Goal: Task Accomplishment & Management: Use online tool/utility

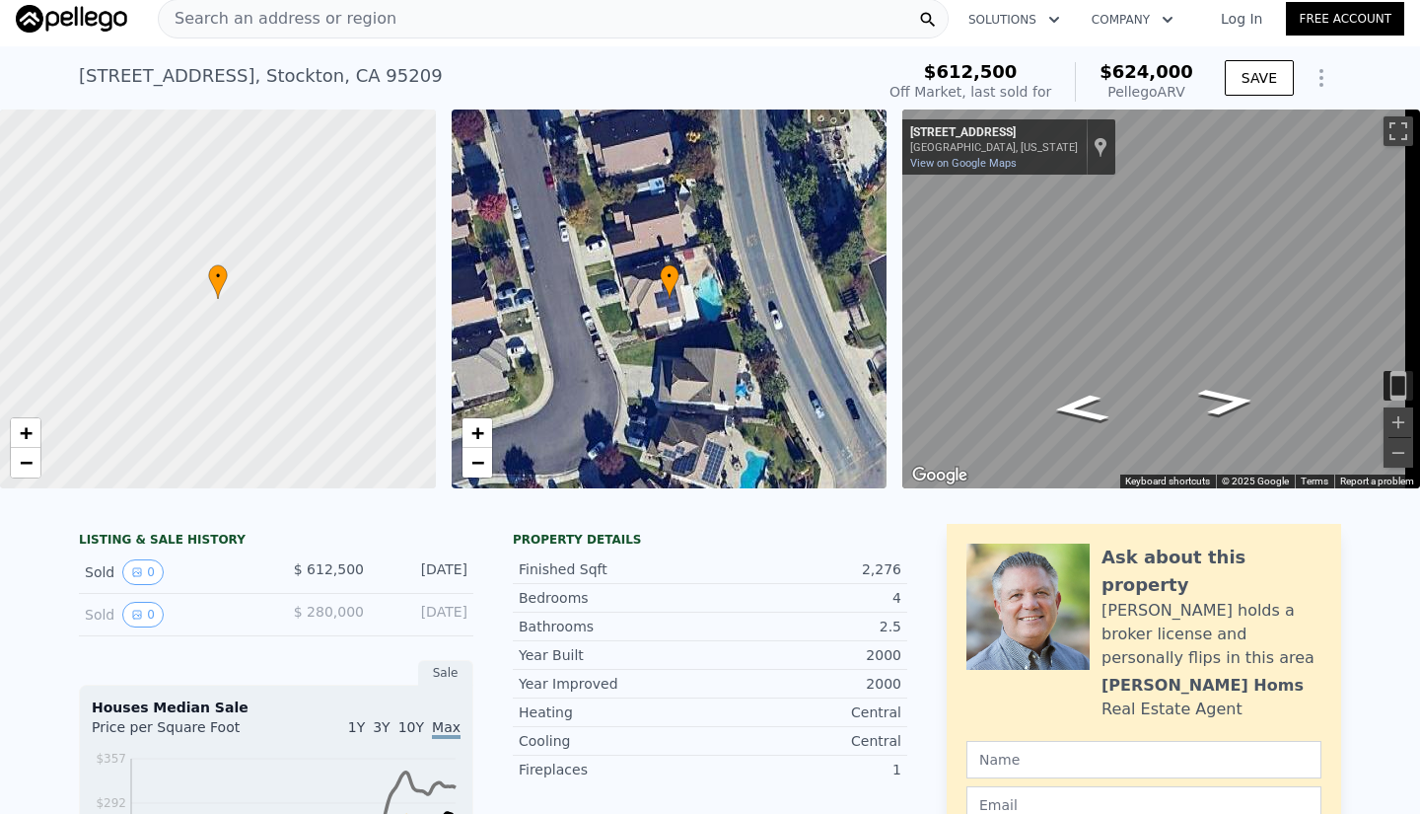
scroll to position [10, 0]
click at [1312, 65] on icon "Show Options" at bounding box center [1322, 77] width 24 height 24
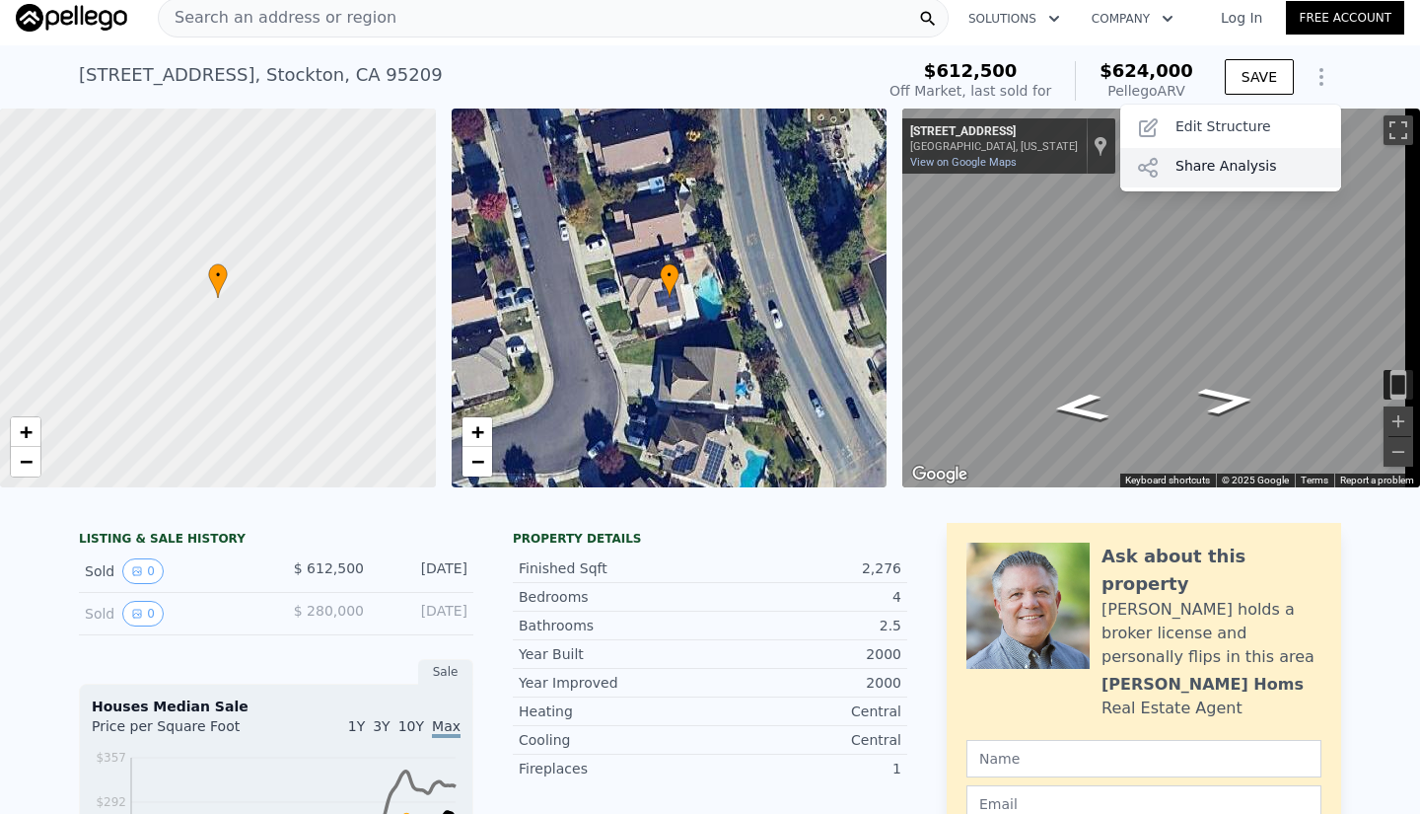
click at [1245, 164] on div "Share Analysis" at bounding box center [1230, 167] width 221 height 39
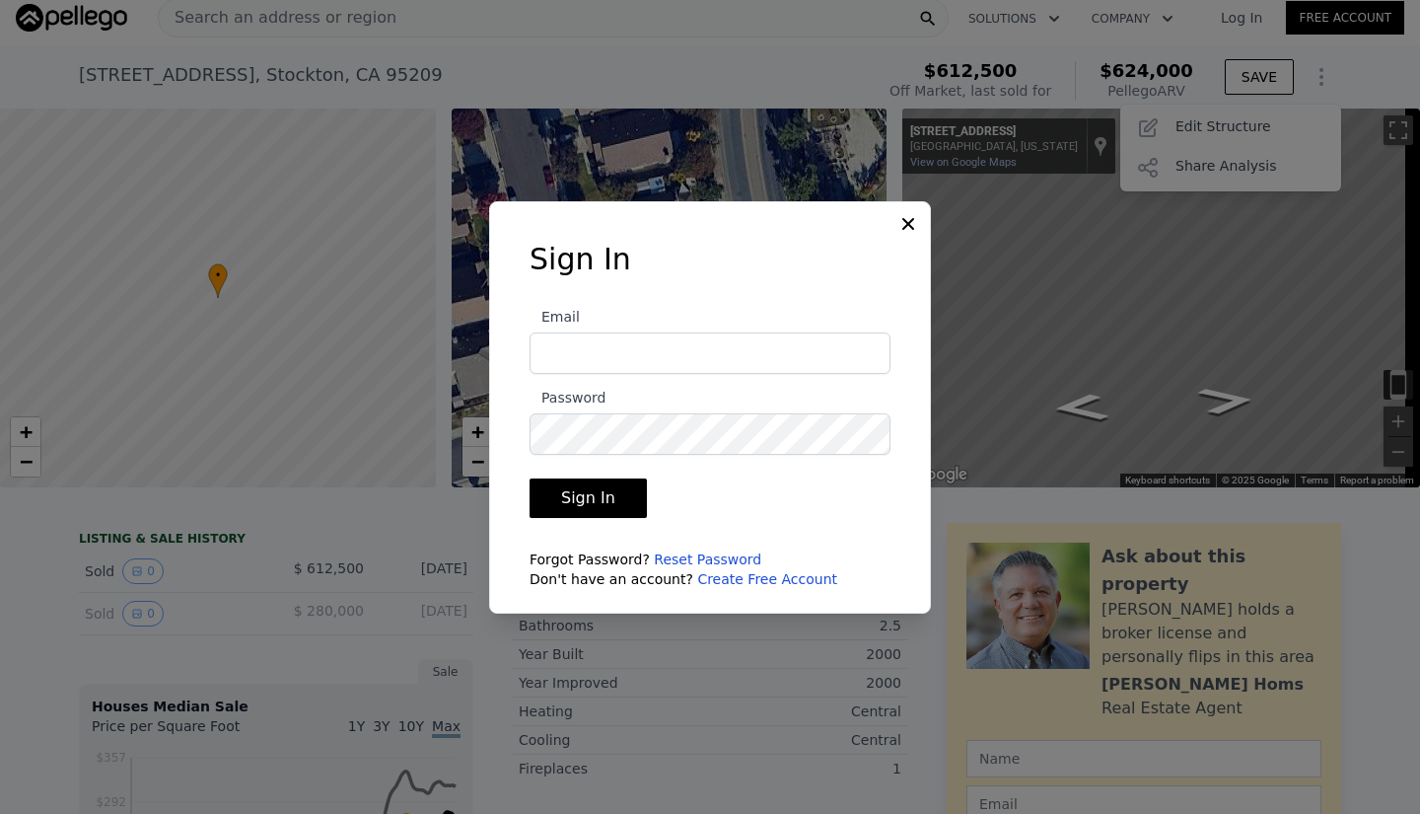
click at [741, 580] on link "Create Free Account" at bounding box center [767, 579] width 140 height 16
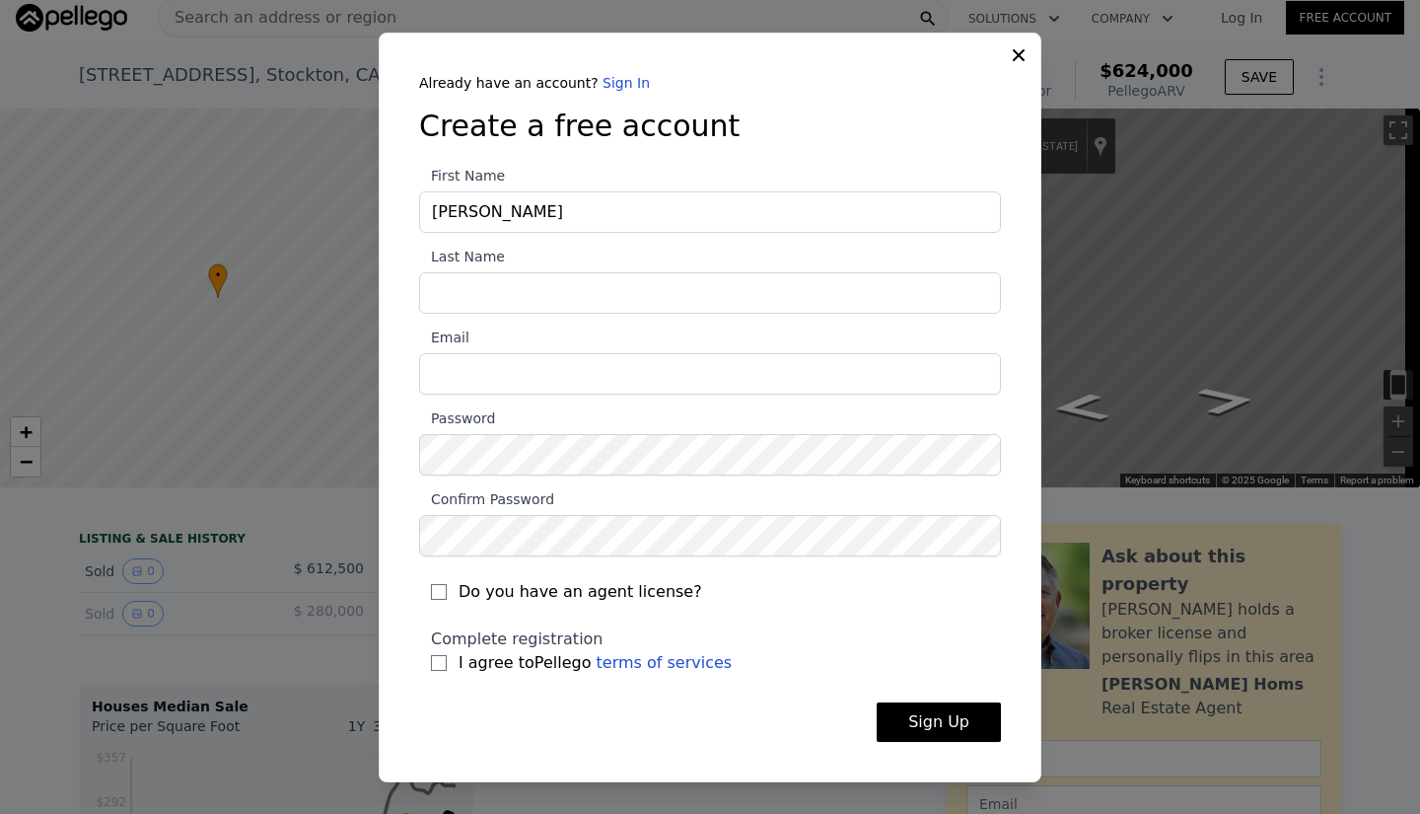
type input "[PERSON_NAME]"
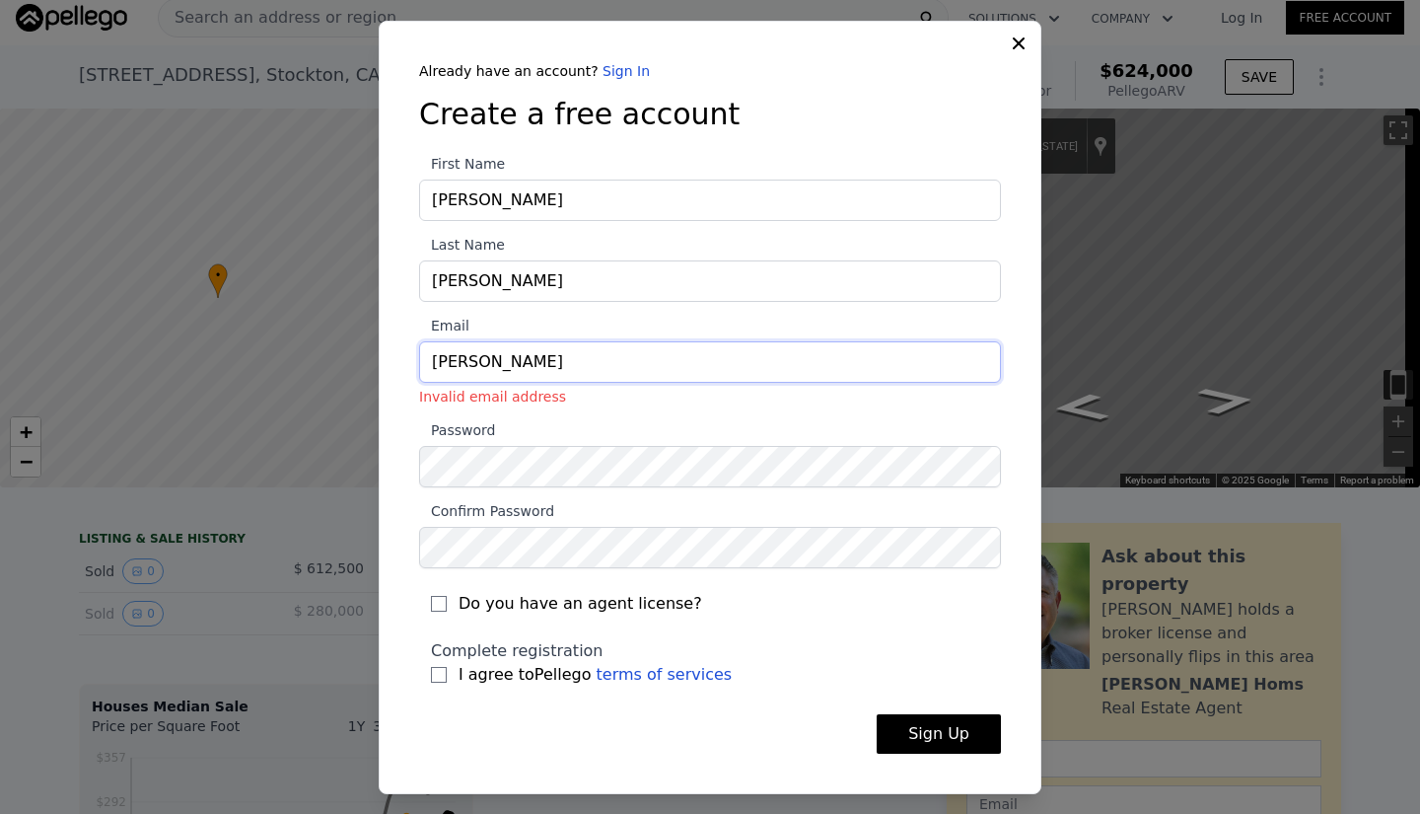
type input "rodrigothelender@gmail.com"
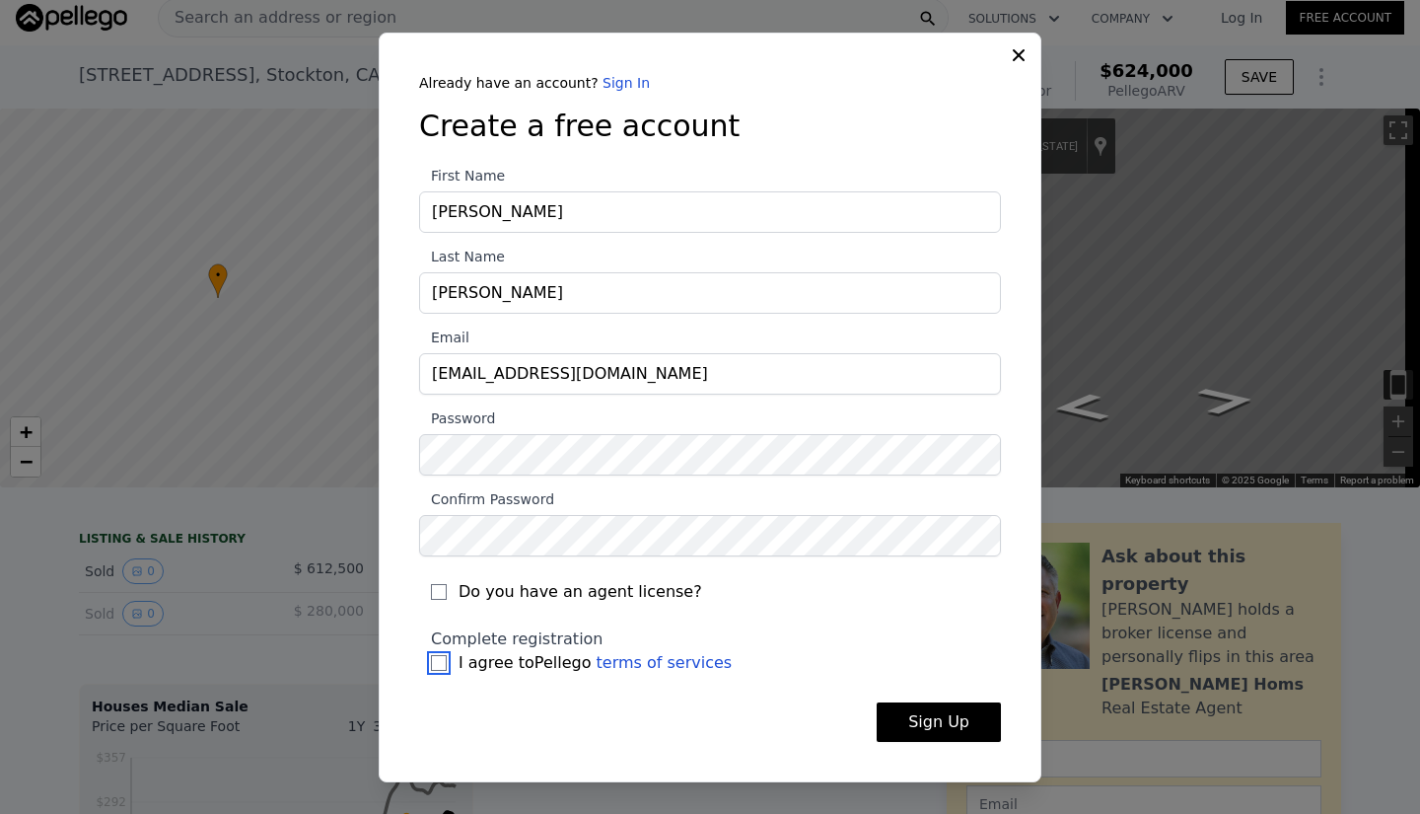
click at [440, 663] on input "I agree to Pellego terms of services" at bounding box center [439, 663] width 16 height 16
checkbox input "true"
click at [943, 716] on button "Sign Up" at bounding box center [939, 721] width 124 height 39
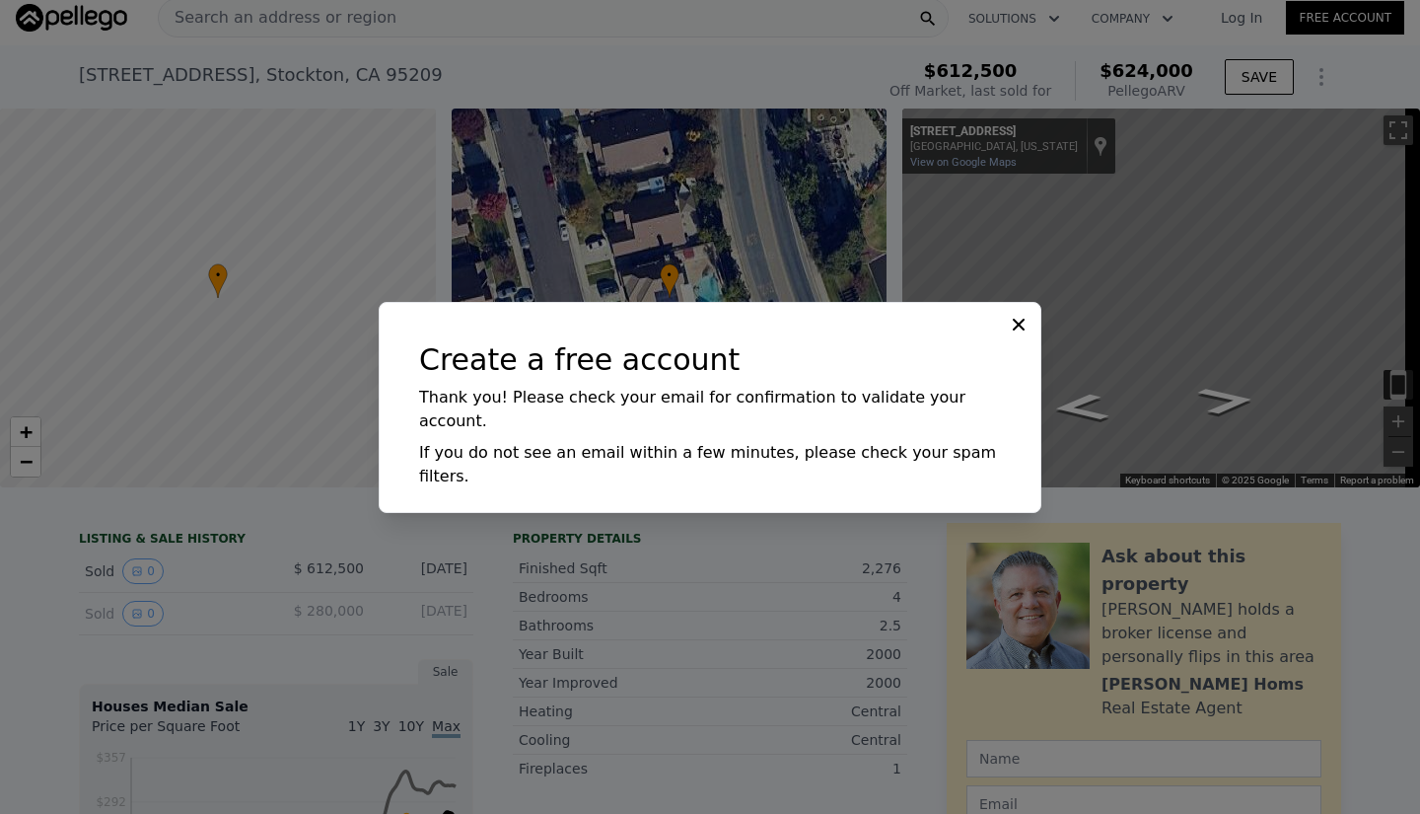
click at [1031, 334] on button at bounding box center [1021, 323] width 24 height 24
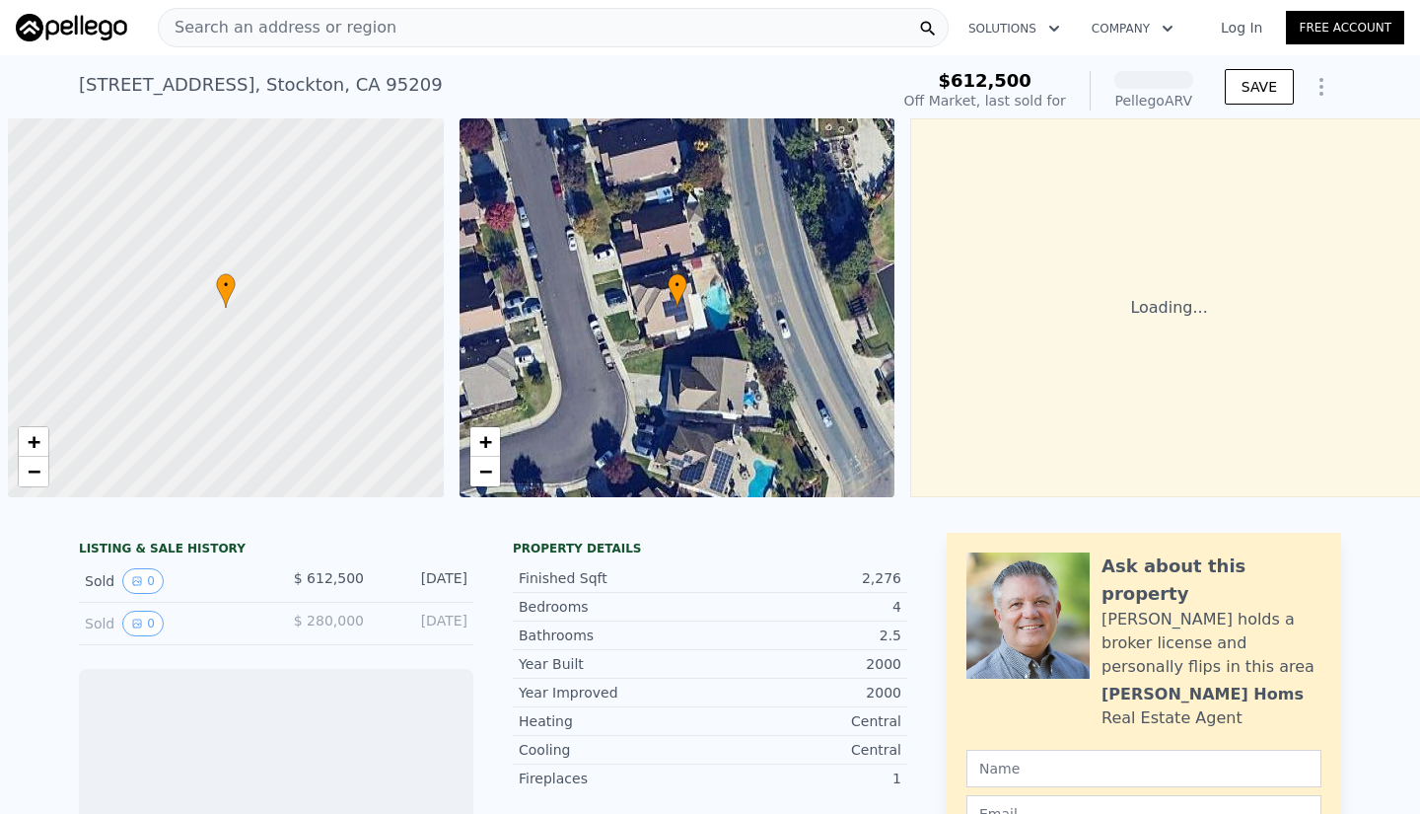
scroll to position [0, 8]
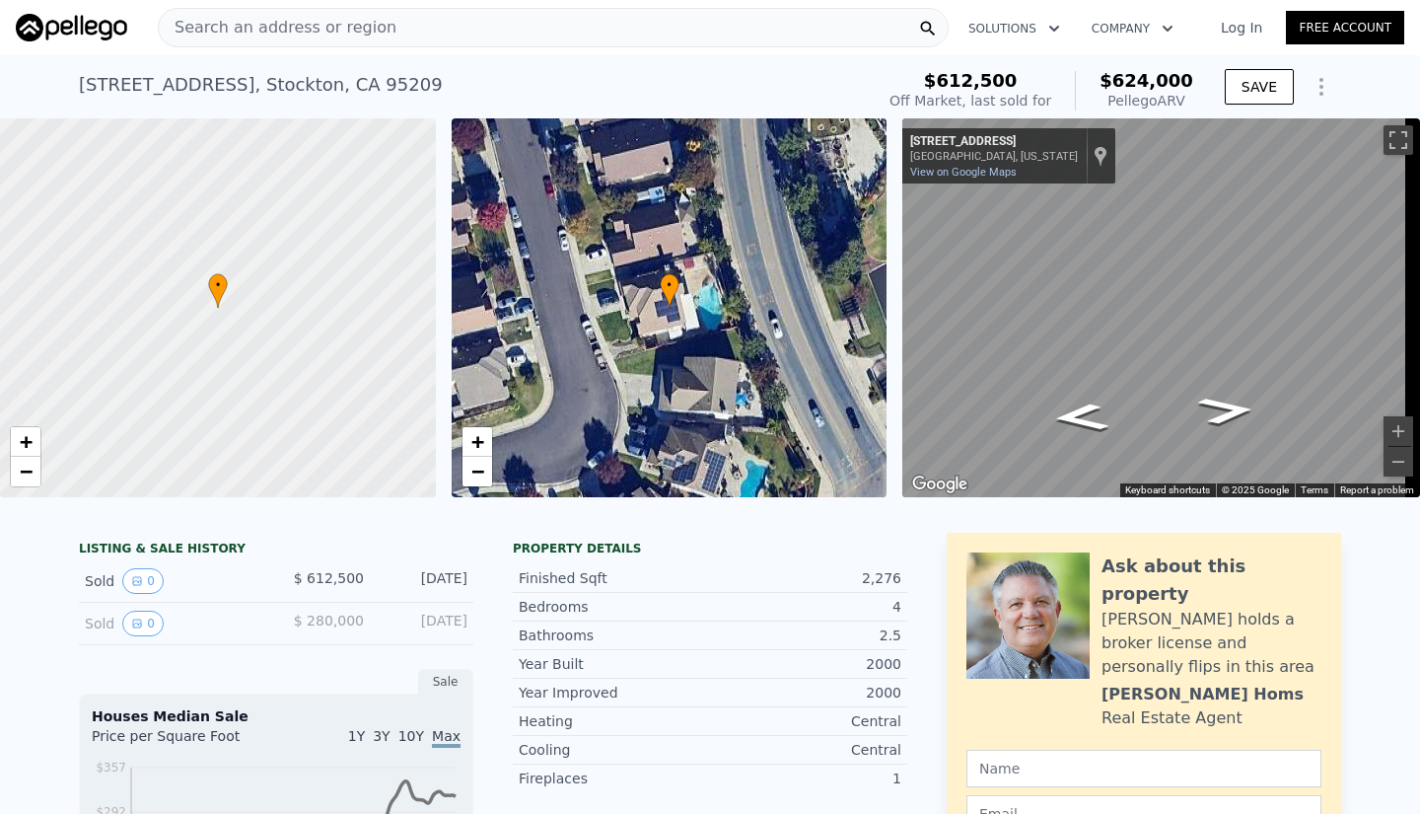
click at [1310, 84] on icon "Show Options" at bounding box center [1322, 87] width 24 height 24
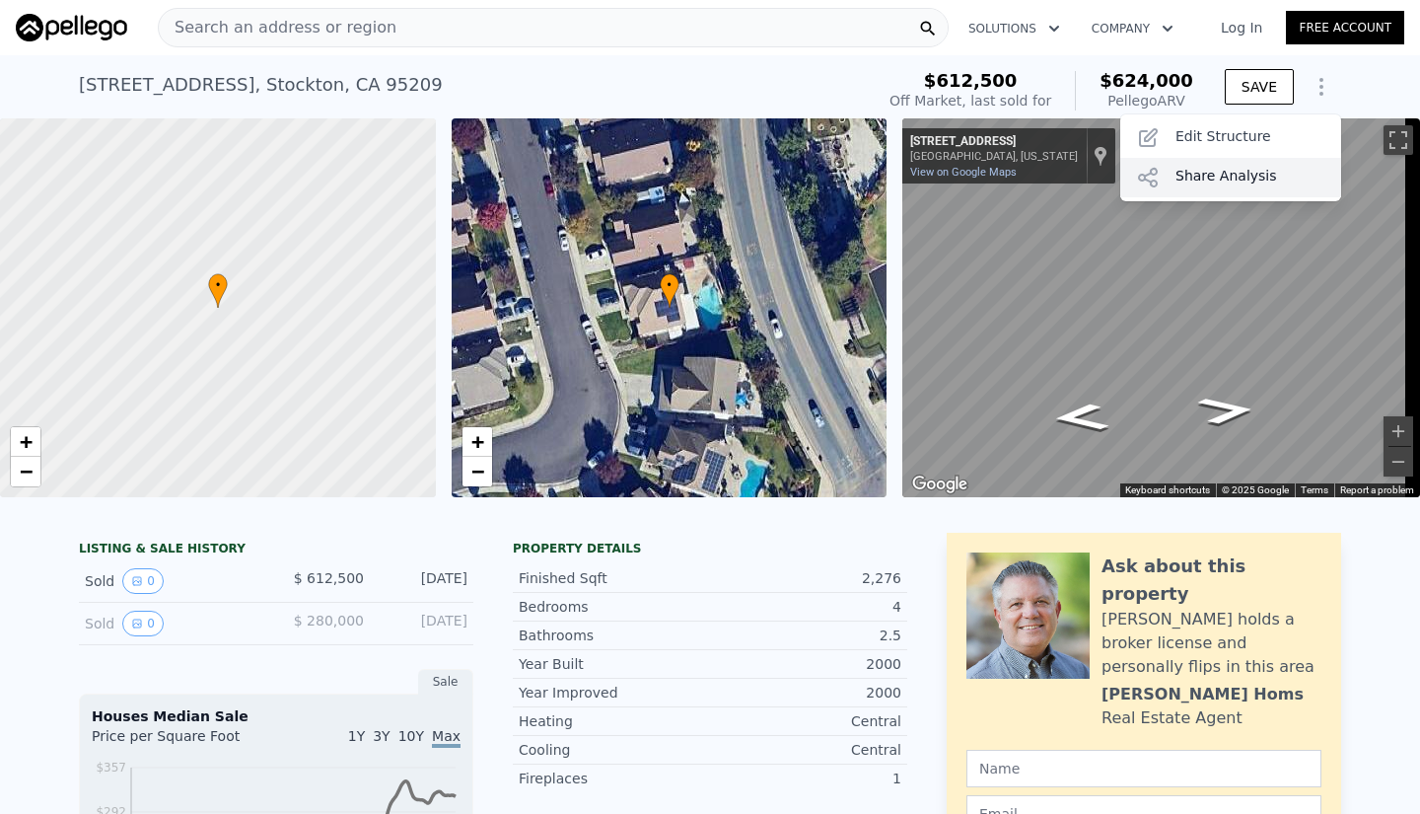
click at [1242, 167] on div "Share Analysis" at bounding box center [1230, 177] width 221 height 39
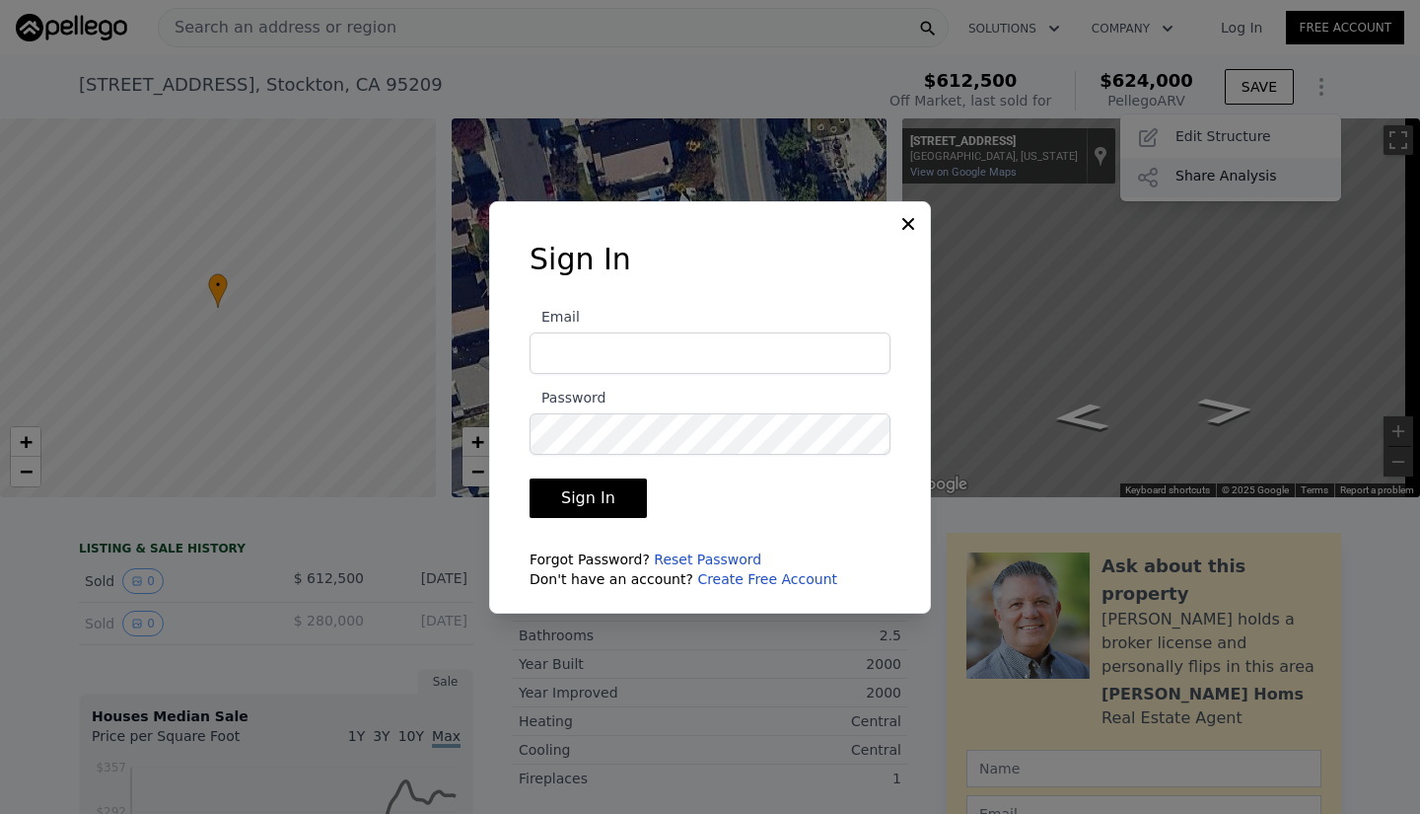
type input "[EMAIL_ADDRESS][DOMAIN_NAME]"
click at [609, 506] on button "Sign In" at bounding box center [588, 497] width 117 height 39
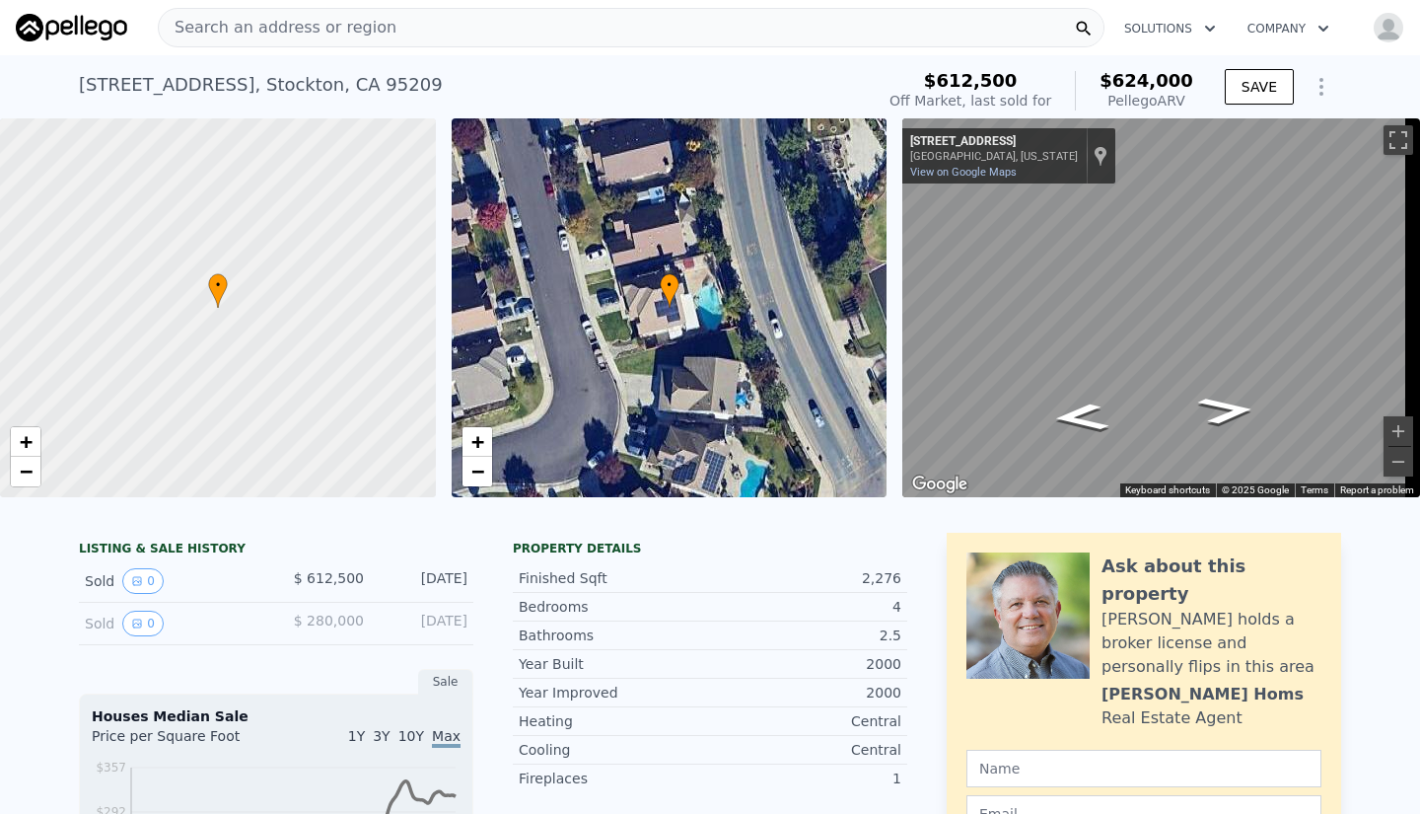
click at [1316, 75] on icon "Show Options" at bounding box center [1322, 87] width 24 height 24
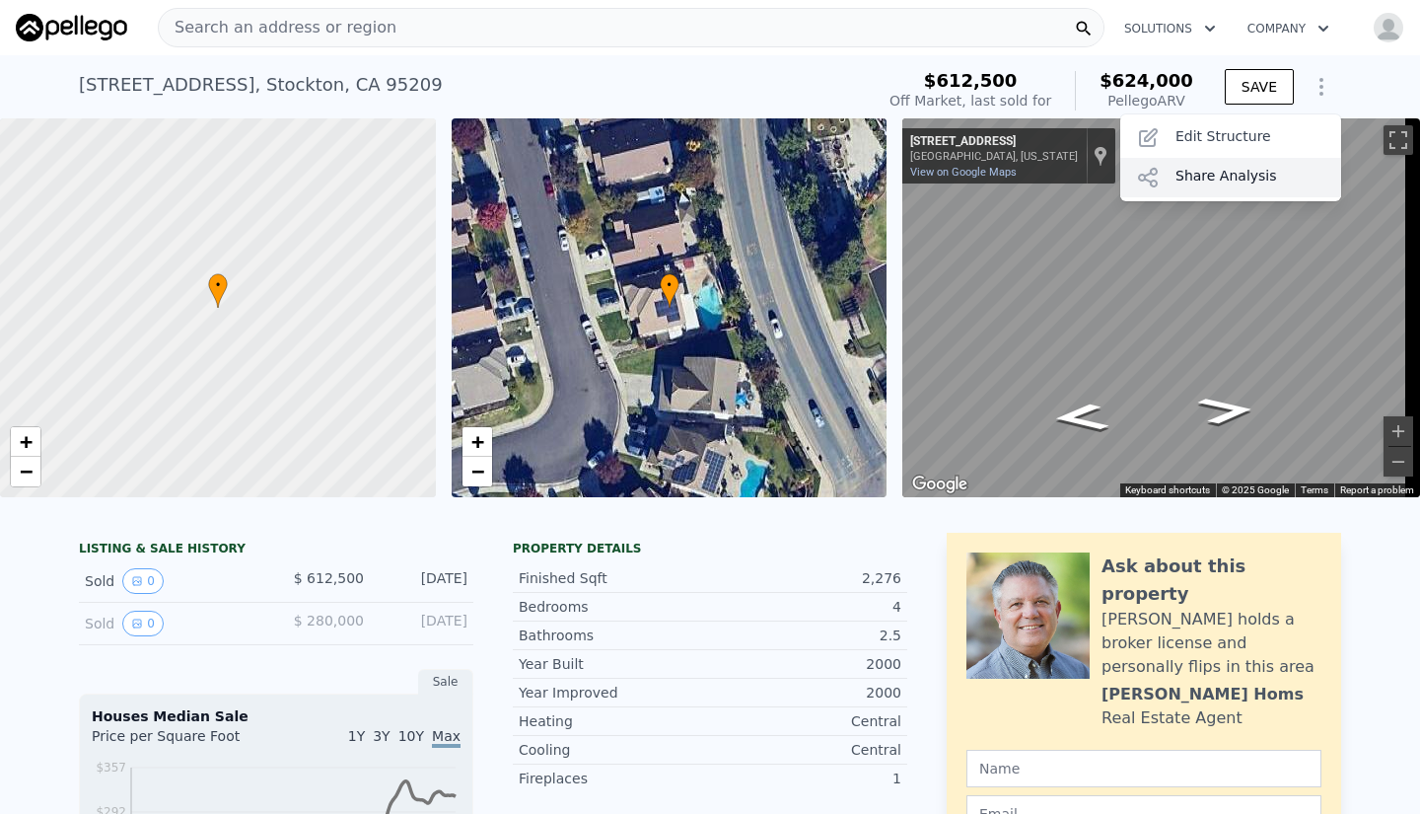
click at [1221, 180] on div "Share Analysis" at bounding box center [1230, 177] width 221 height 39
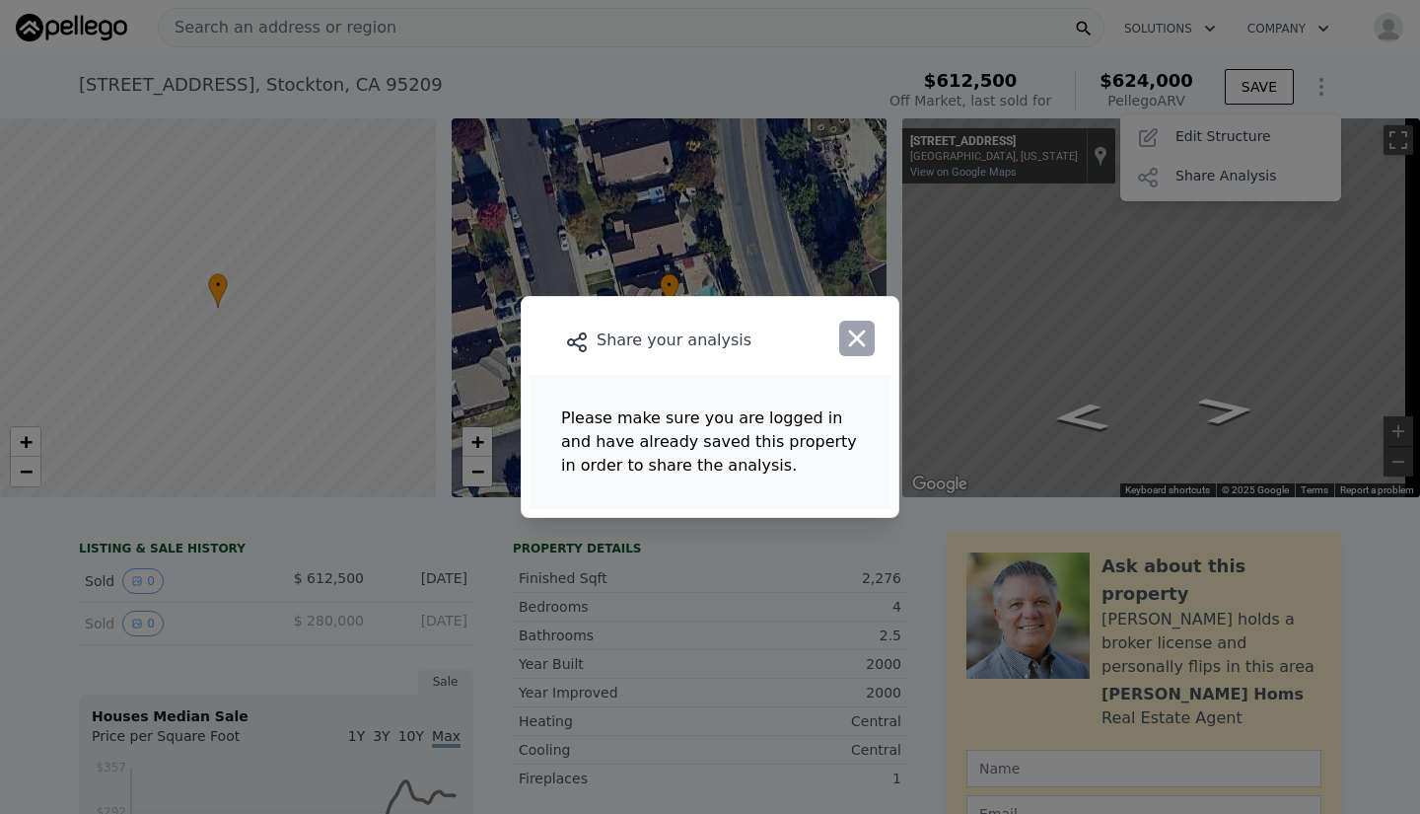
click at [863, 323] on button "button" at bounding box center [857, 339] width 36 height 36
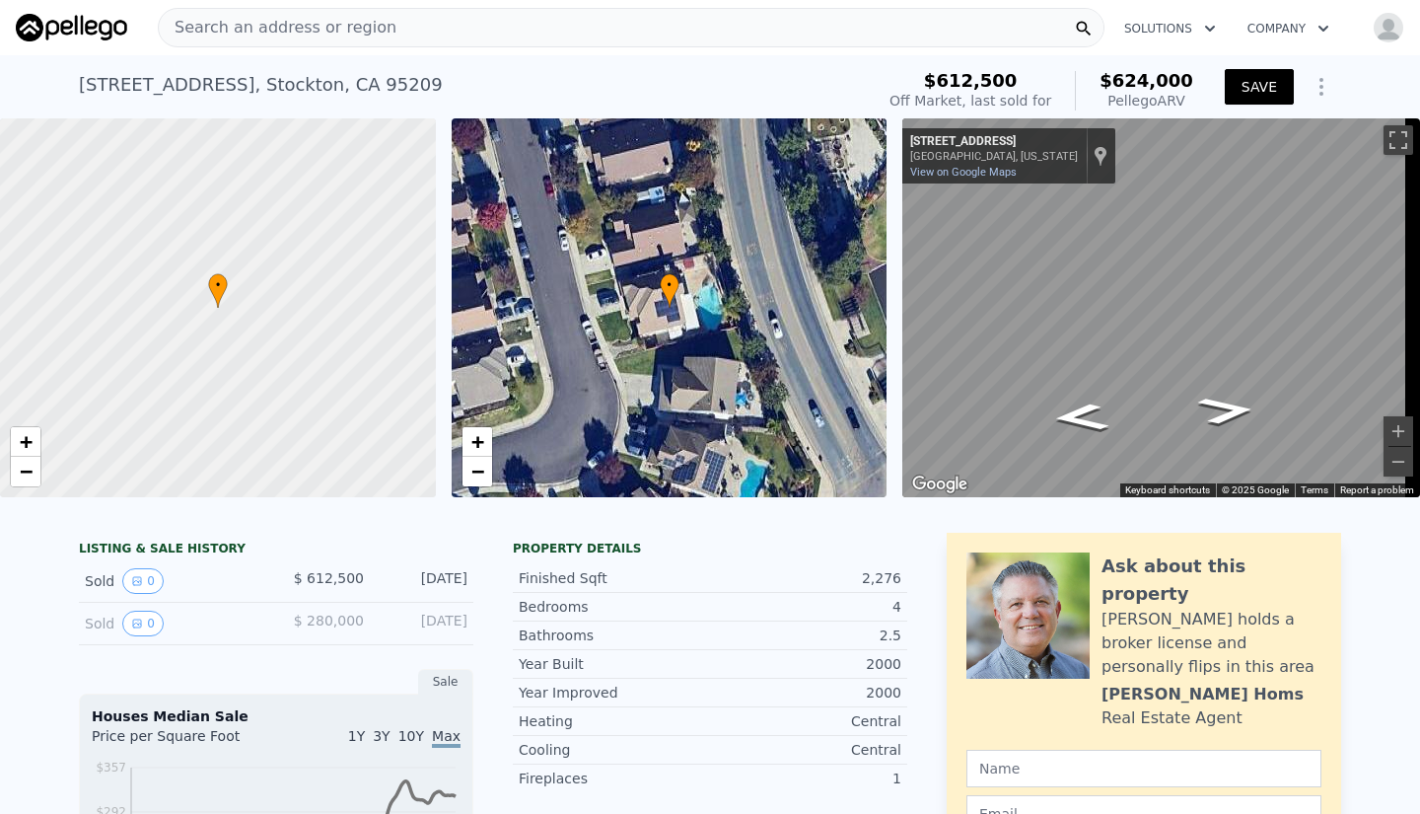
click at [1243, 77] on button "SAVE" at bounding box center [1259, 87] width 69 height 36
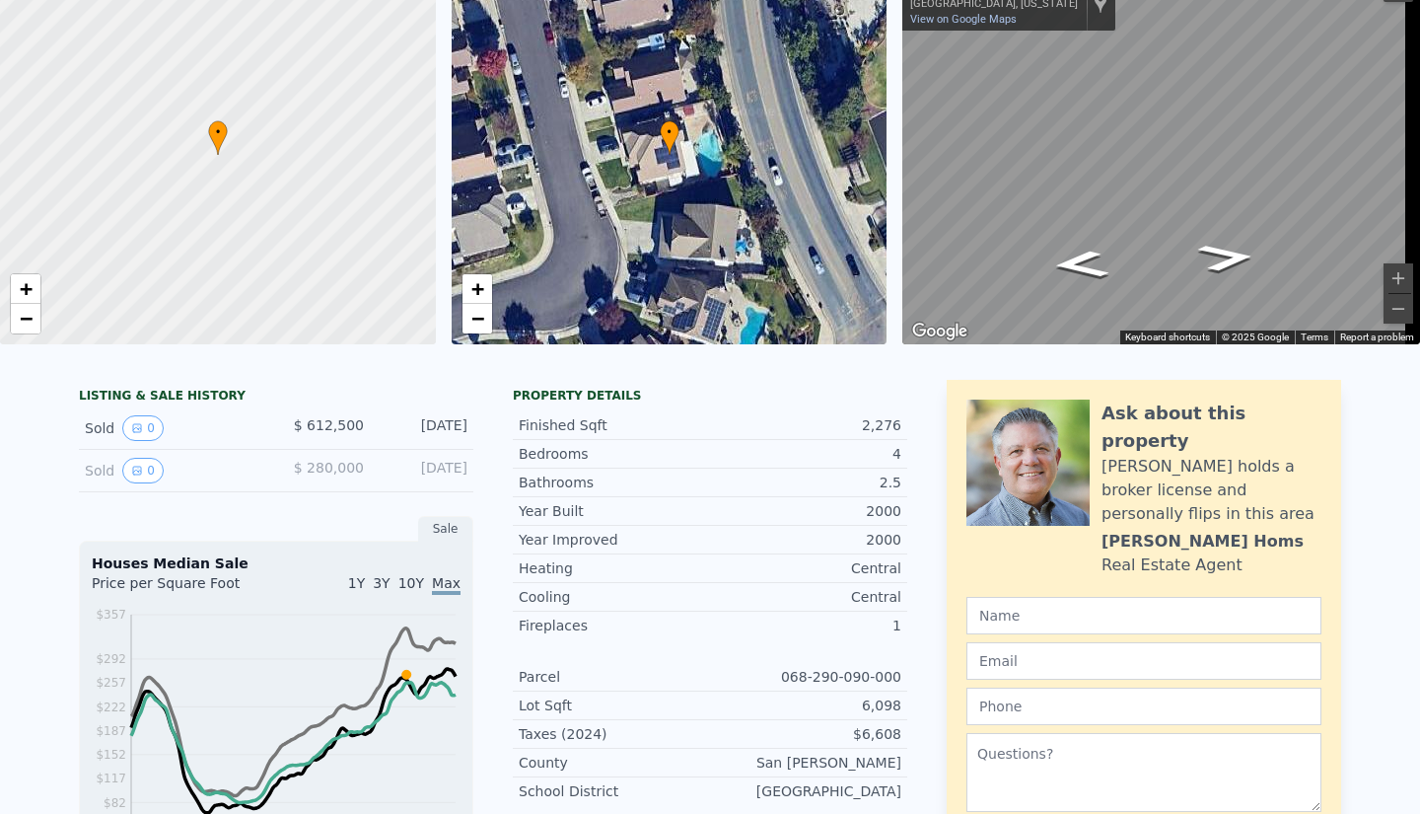
scroll to position [0, 0]
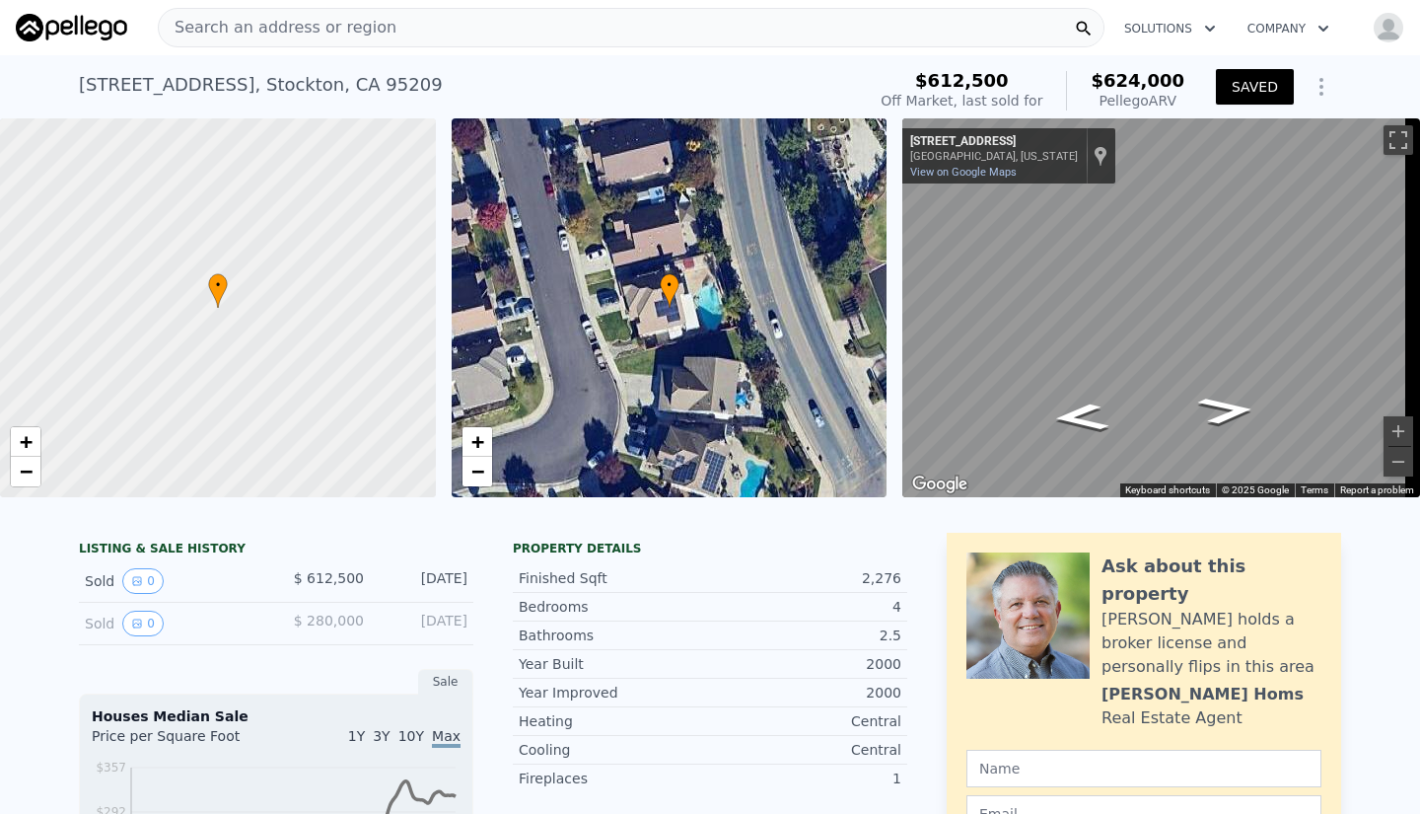
click at [1311, 80] on icon "Show Options" at bounding box center [1322, 87] width 24 height 24
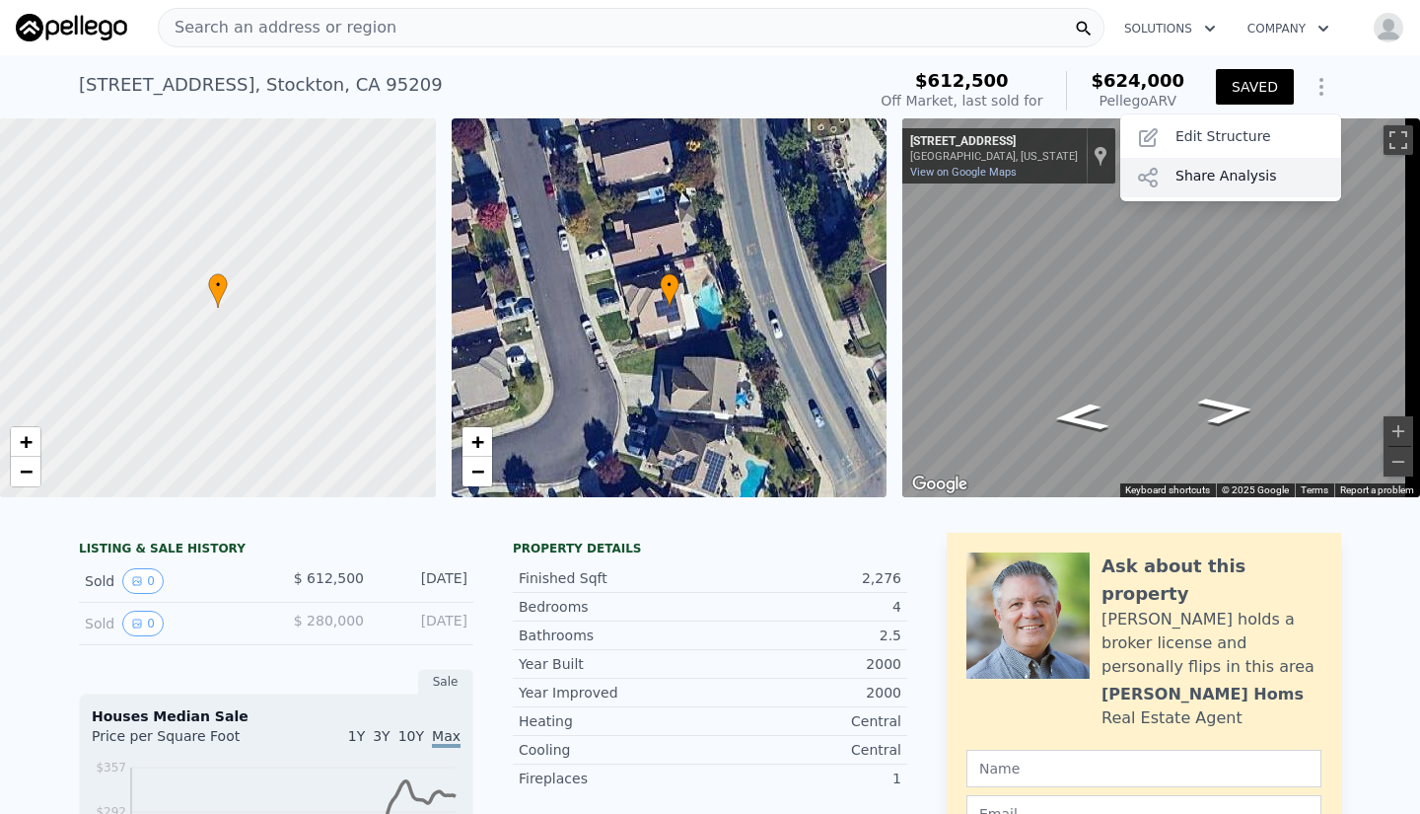
click at [1286, 173] on div "Share Analysis" at bounding box center [1230, 177] width 221 height 39
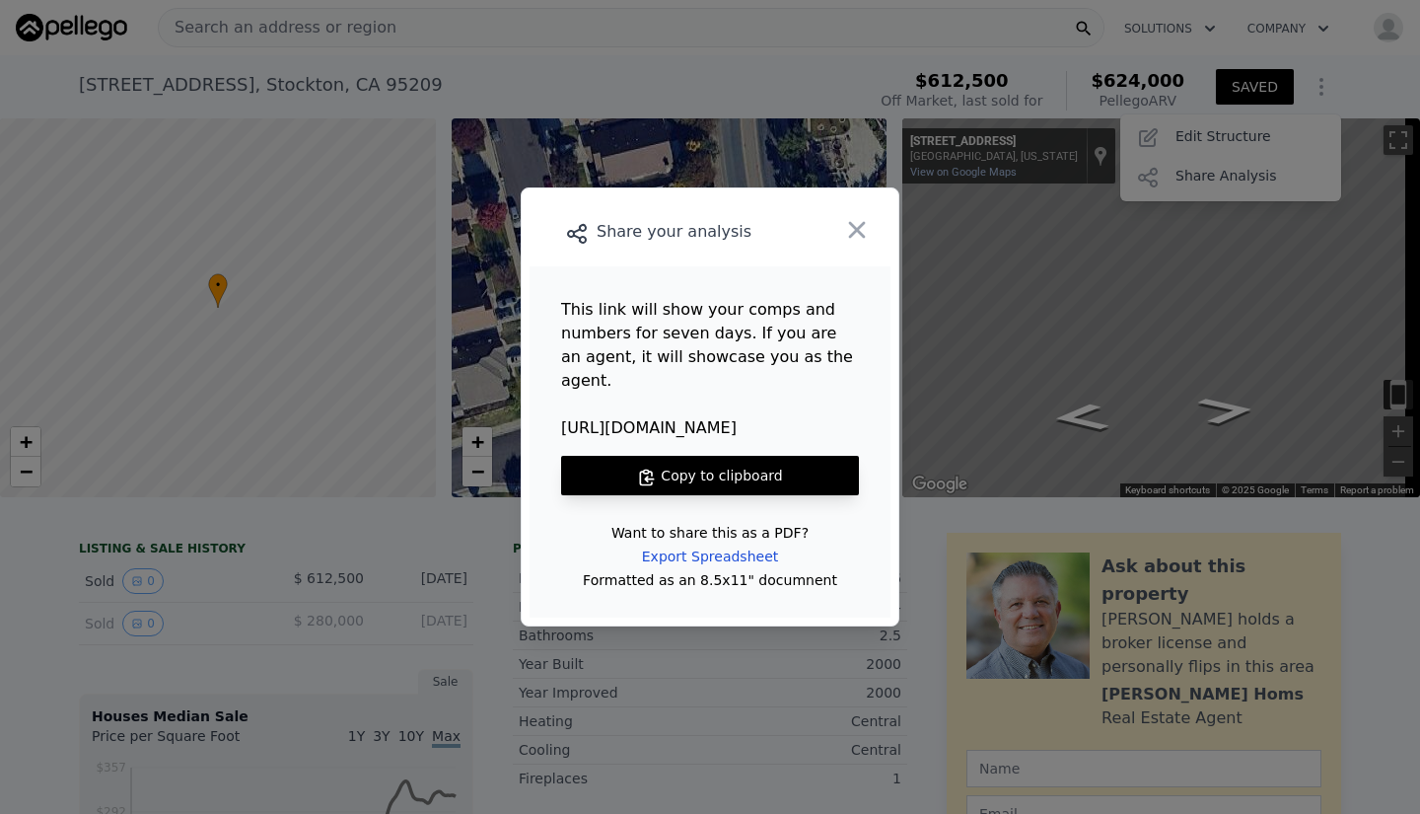
click at [708, 456] on button "Copy to clipboard" at bounding box center [710, 475] width 298 height 39
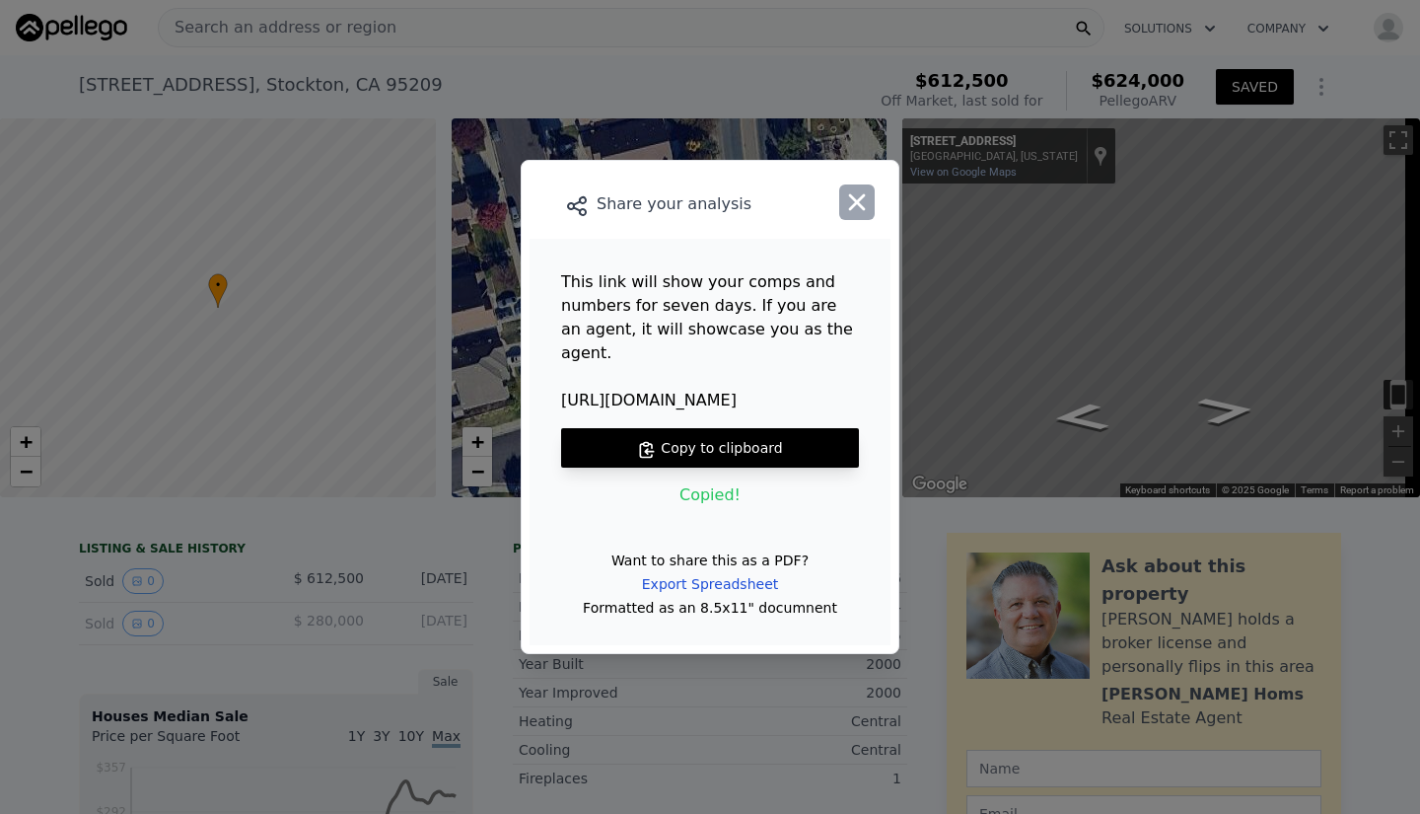
click at [860, 214] on icon "button" at bounding box center [857, 202] width 28 height 28
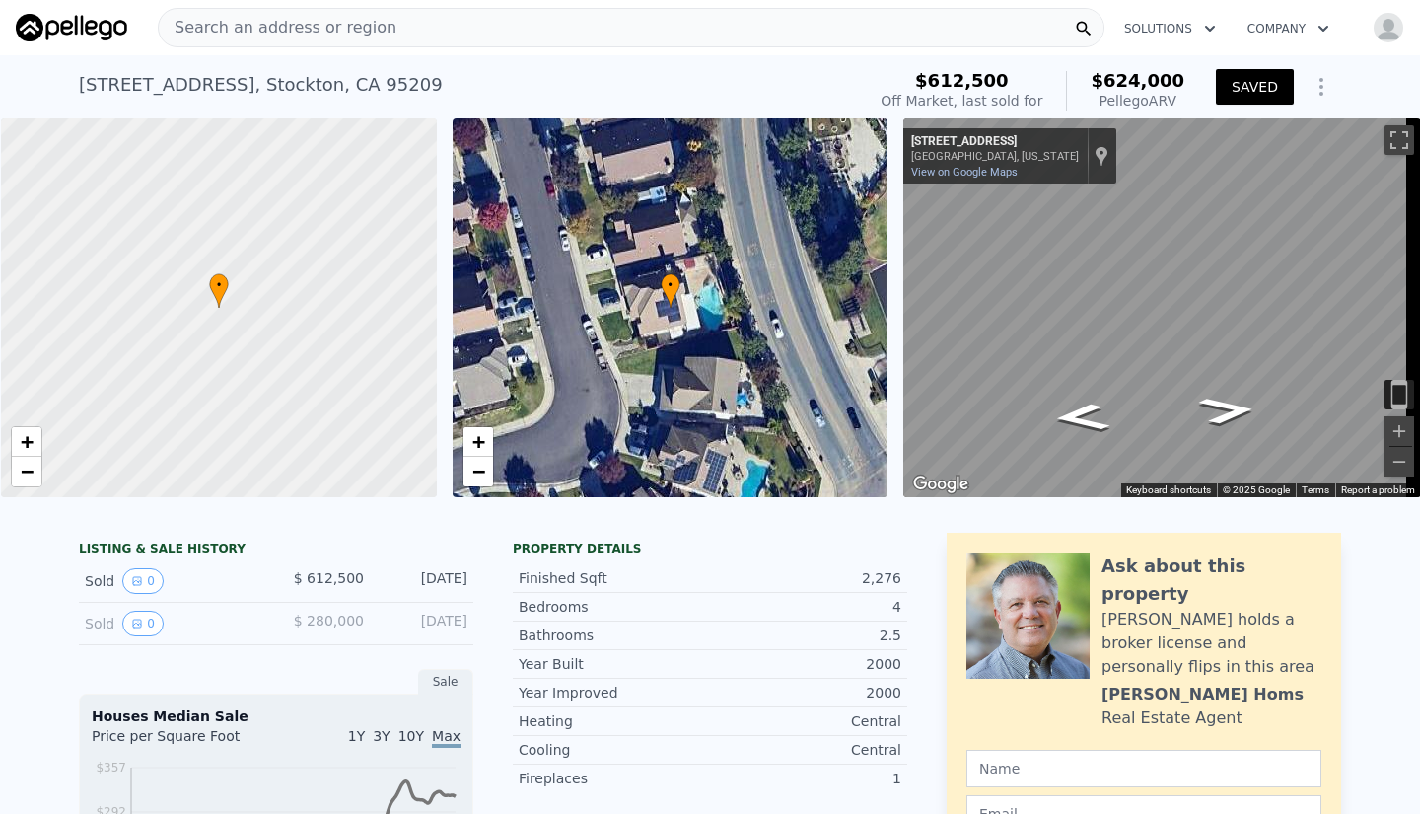
scroll to position [0, 8]
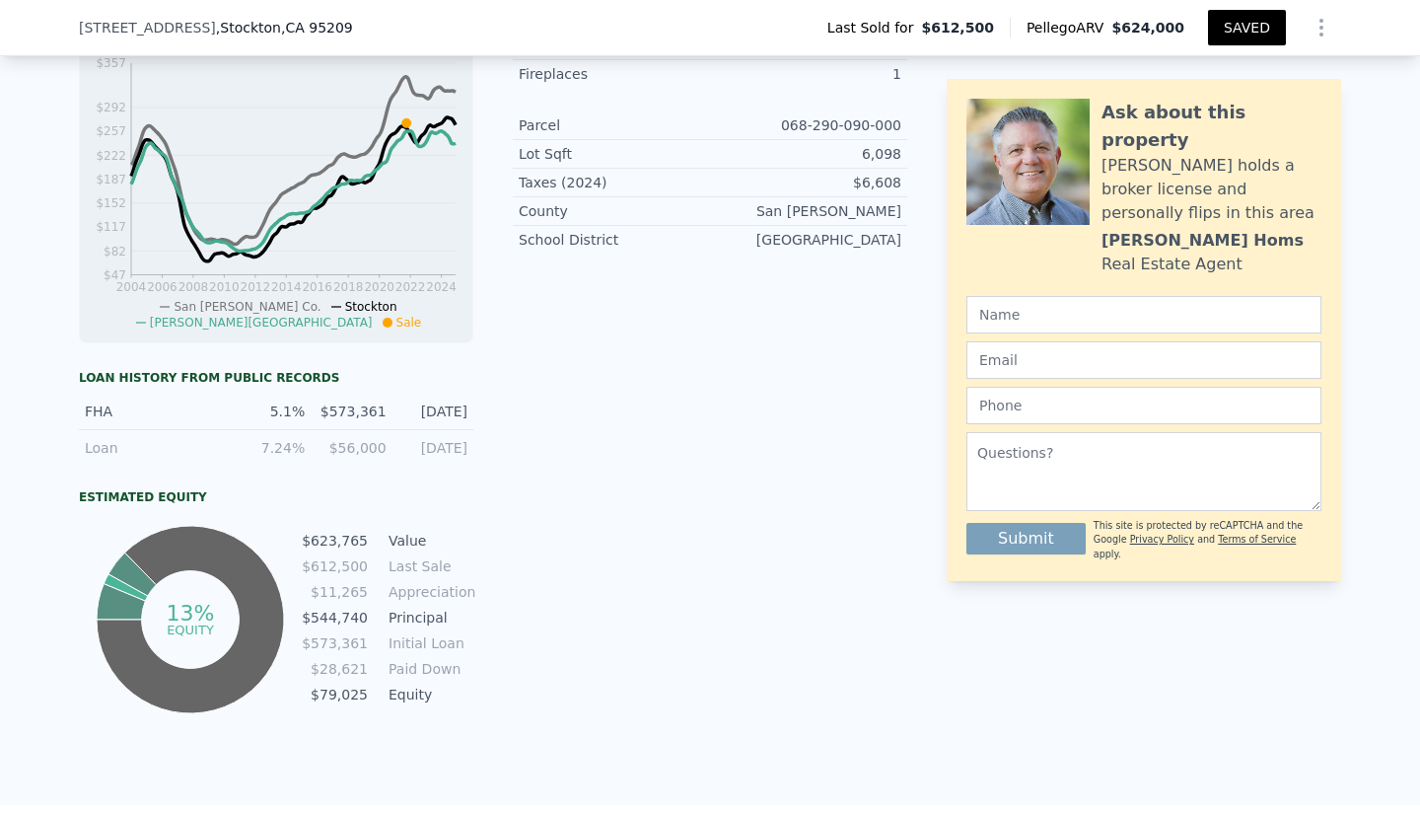
scroll to position [7, 0]
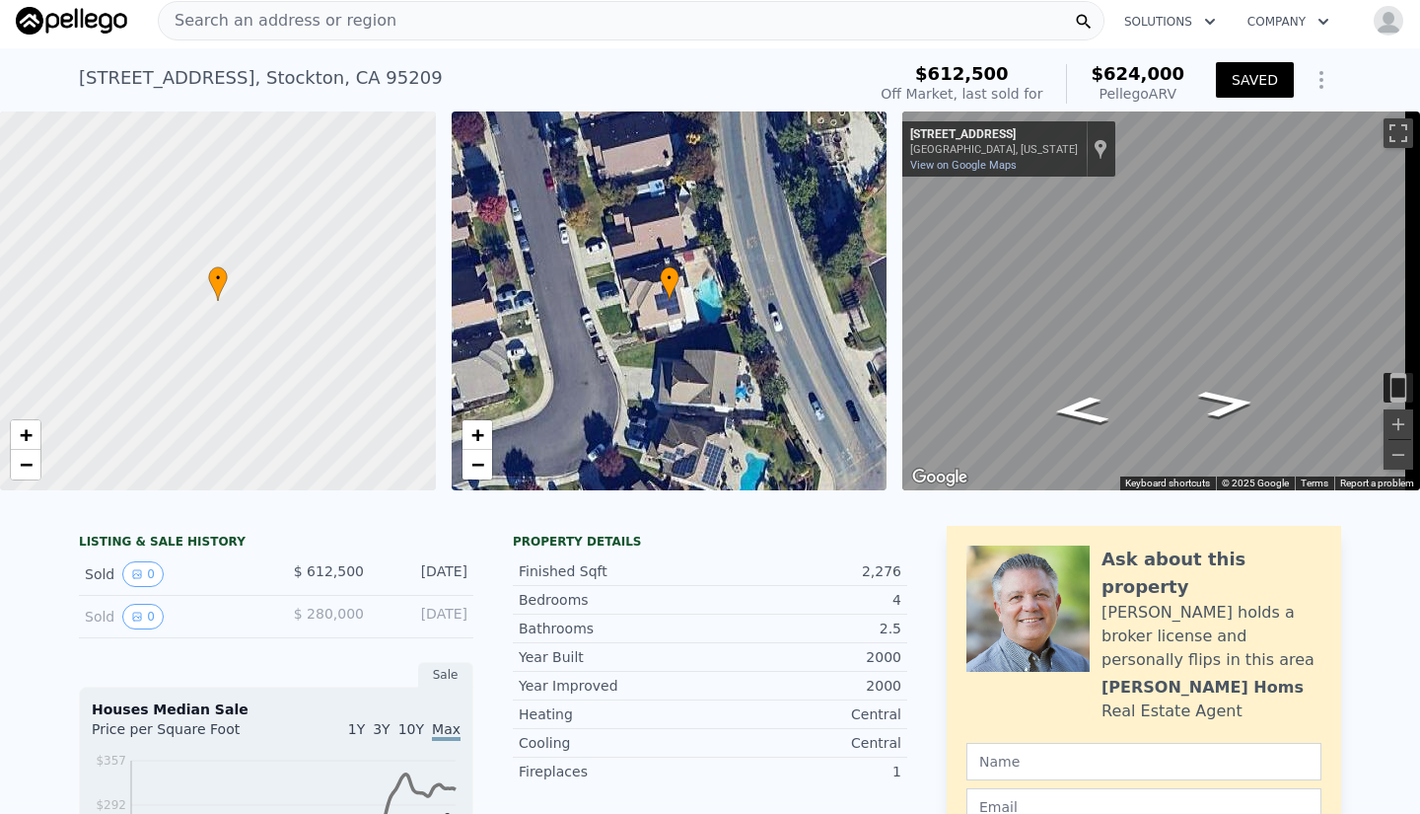
click at [1310, 68] on icon "Show Options" at bounding box center [1322, 80] width 24 height 24
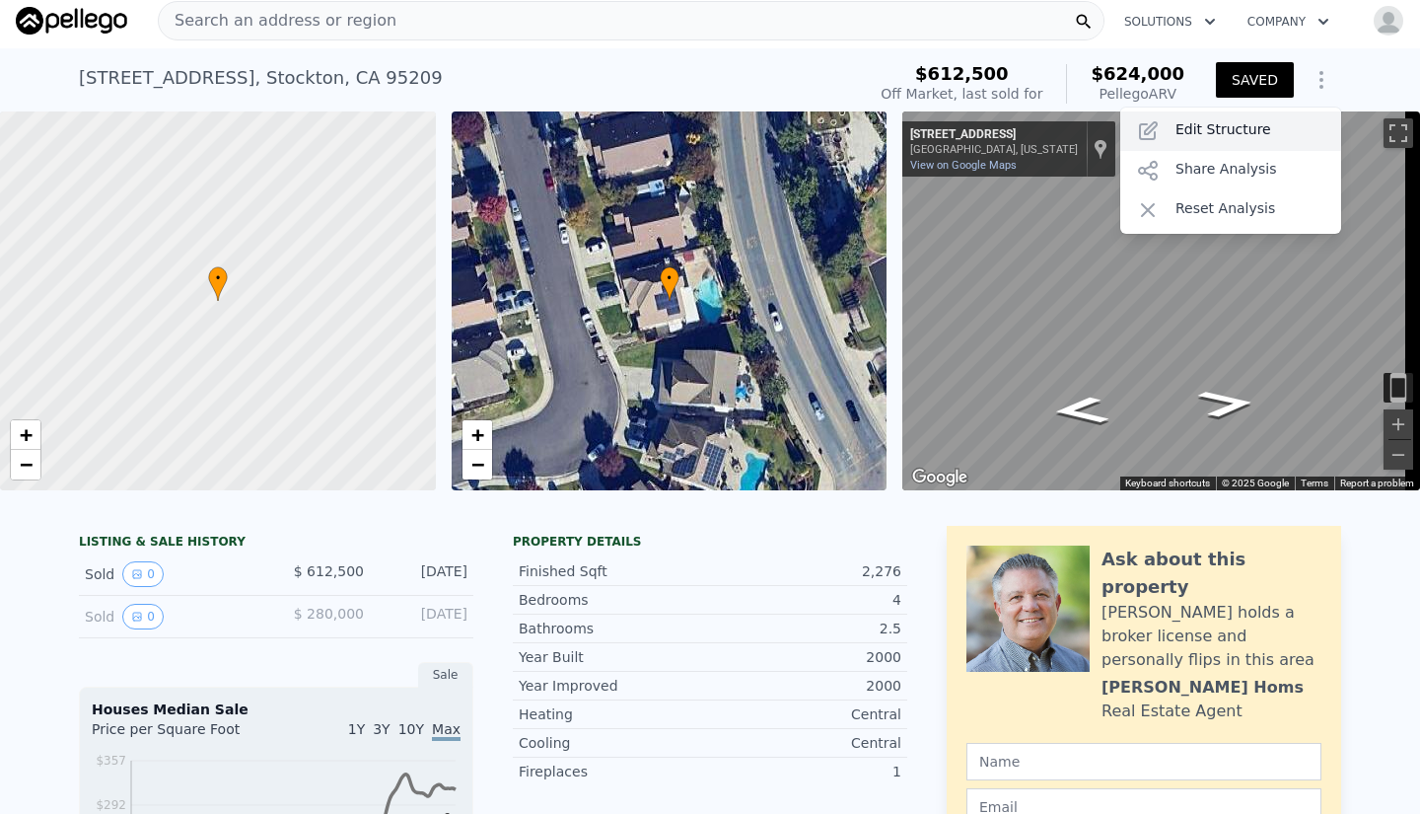
click at [1200, 132] on div "Edit Structure" at bounding box center [1230, 130] width 221 height 39
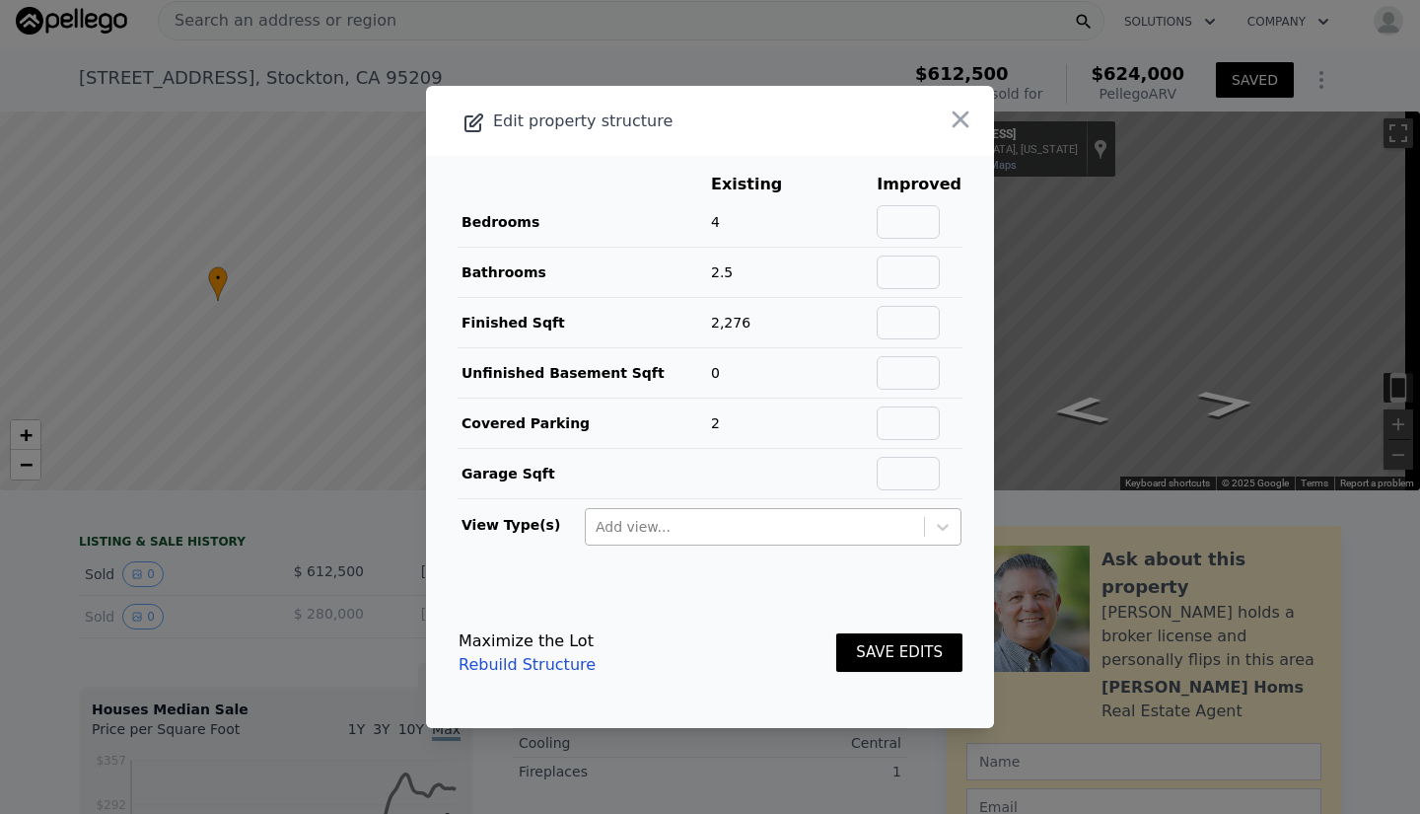
click at [798, 524] on div at bounding box center [755, 527] width 319 height 24
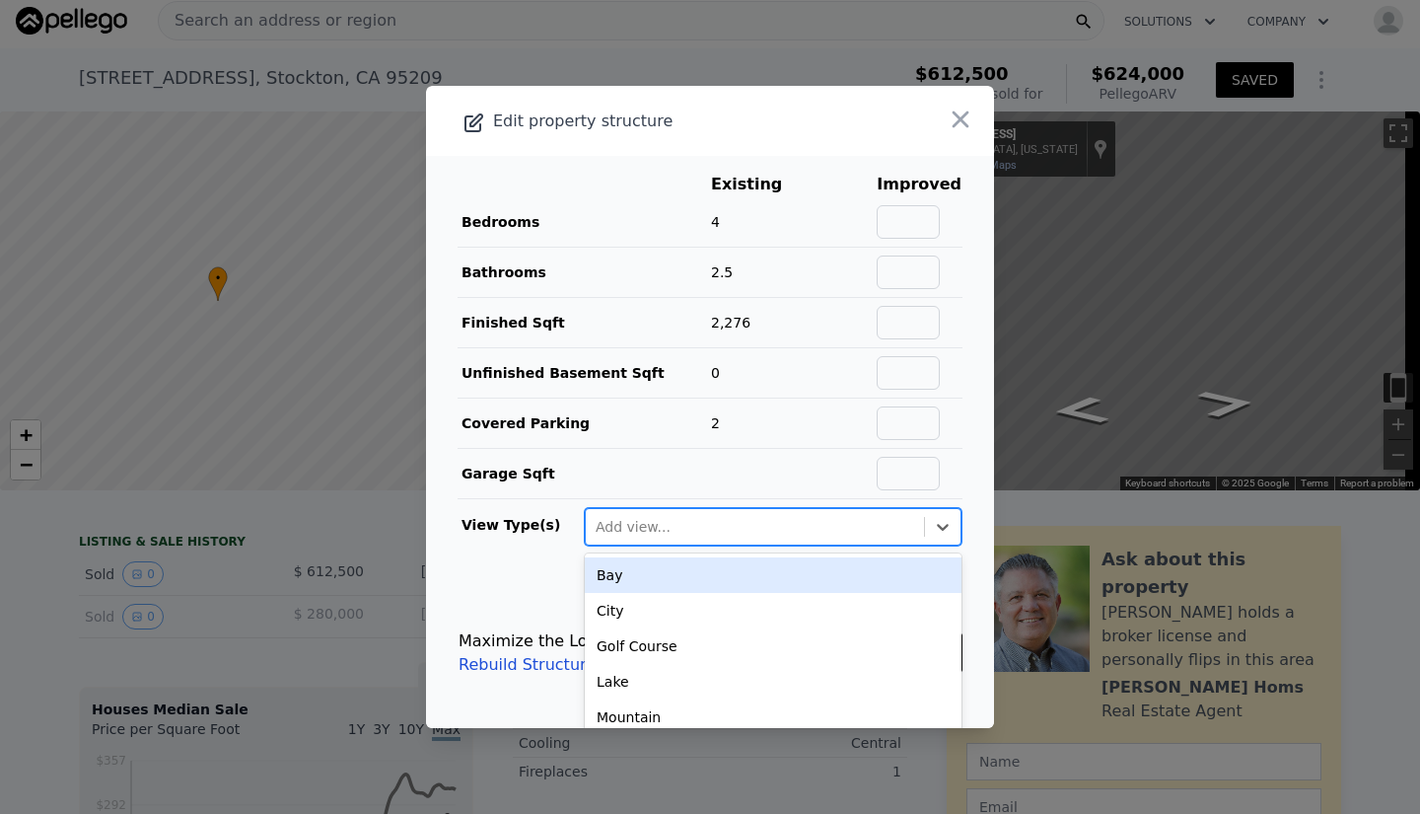
click at [545, 557] on main "Existing Improved Bedrooms 4 Bathrooms 2.5 Finished Sqft 2,276 Unfinished Basem…" at bounding box center [710, 367] width 568 height 422
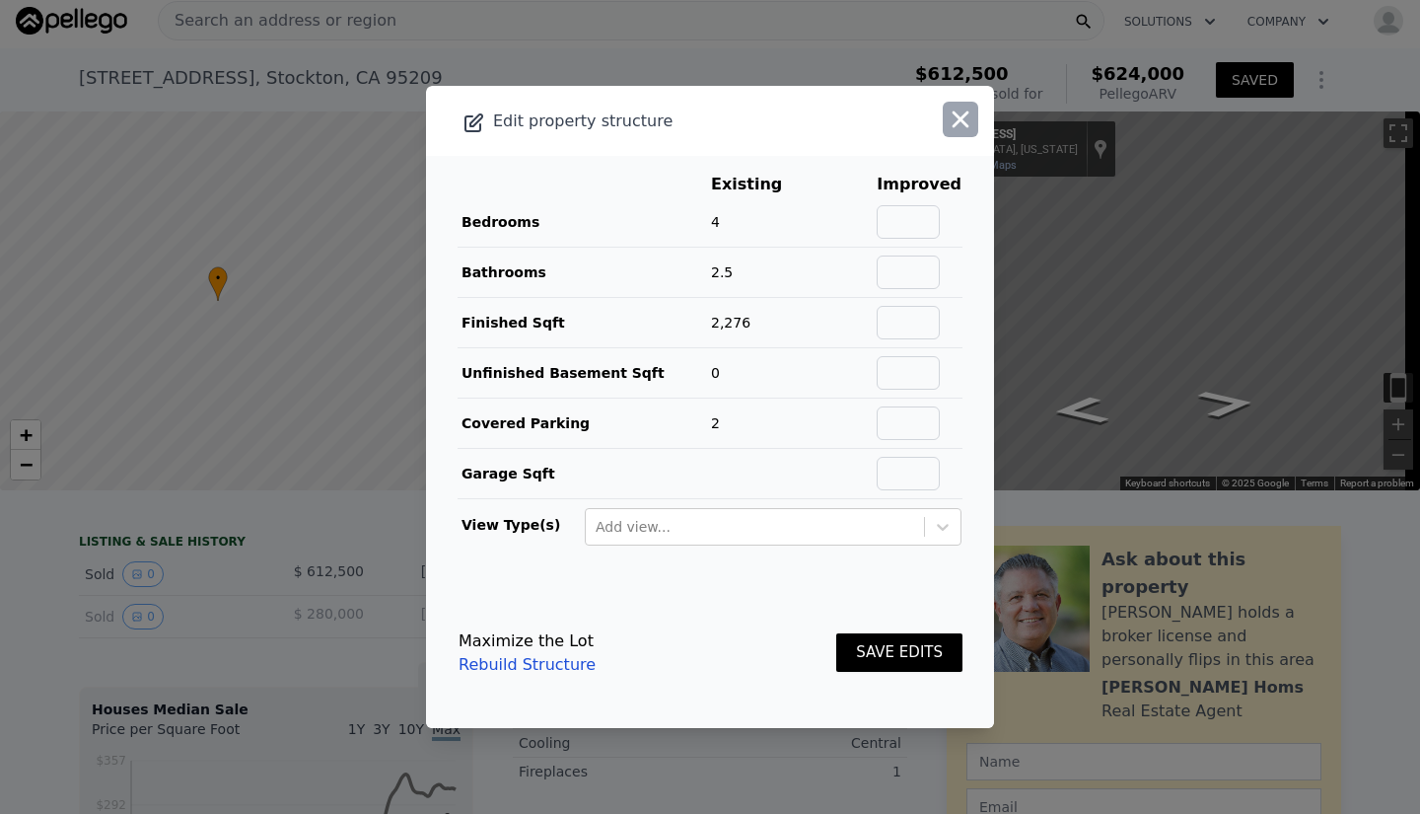
click at [953, 125] on icon "button" at bounding box center [961, 119] width 17 height 17
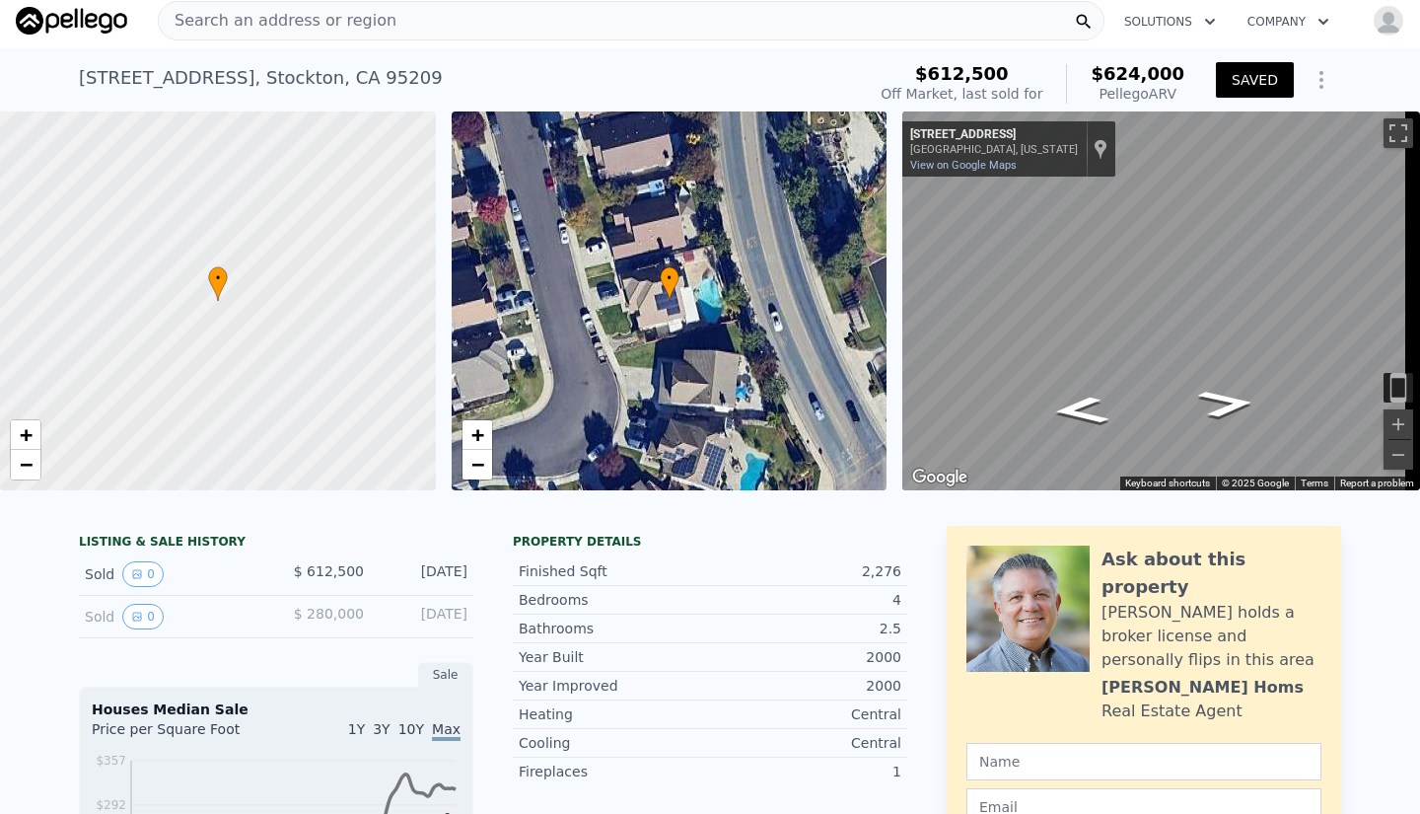
click at [1310, 78] on icon "Show Options" at bounding box center [1322, 80] width 24 height 24
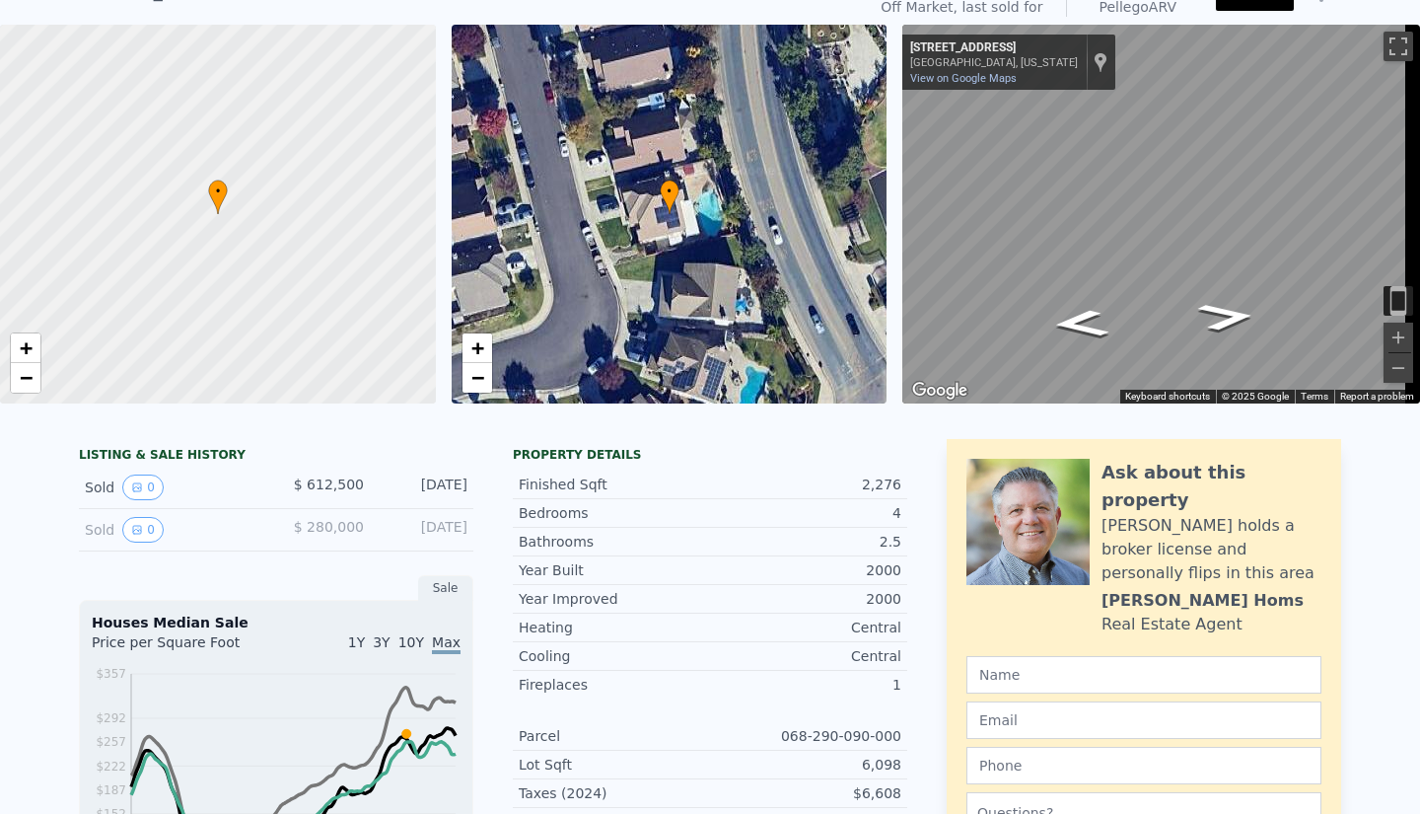
scroll to position [0, 0]
